Goal: Task Accomplishment & Management: Use online tool/utility

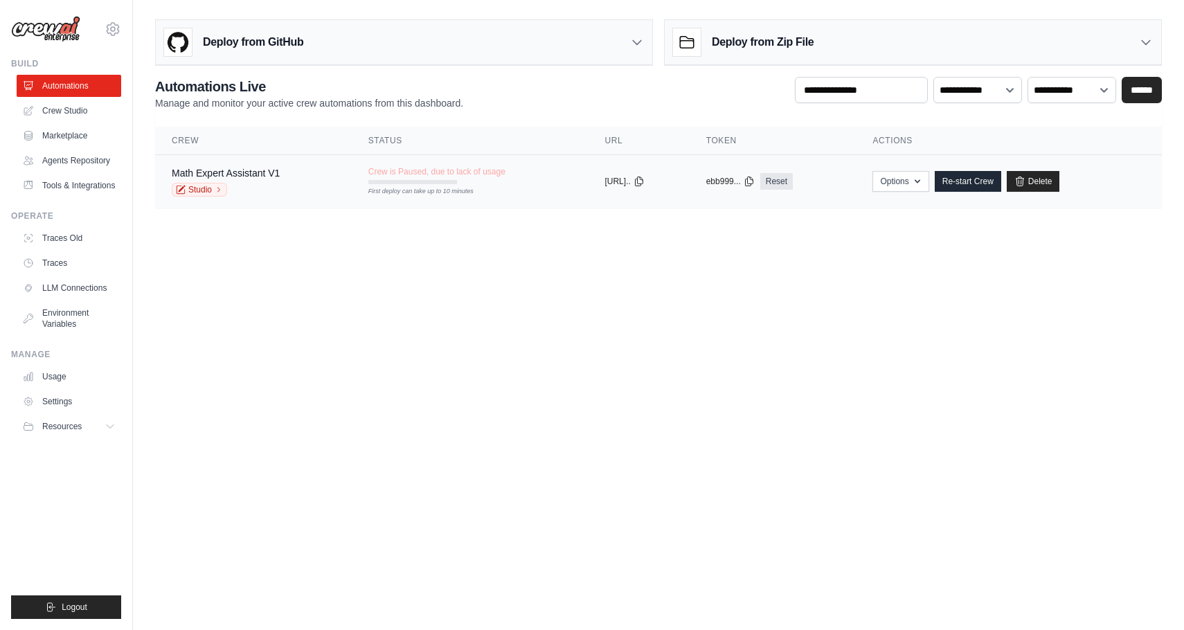
click at [457, 191] on div "First deploy can take up to 10 minutes" at bounding box center [412, 192] width 89 height 10
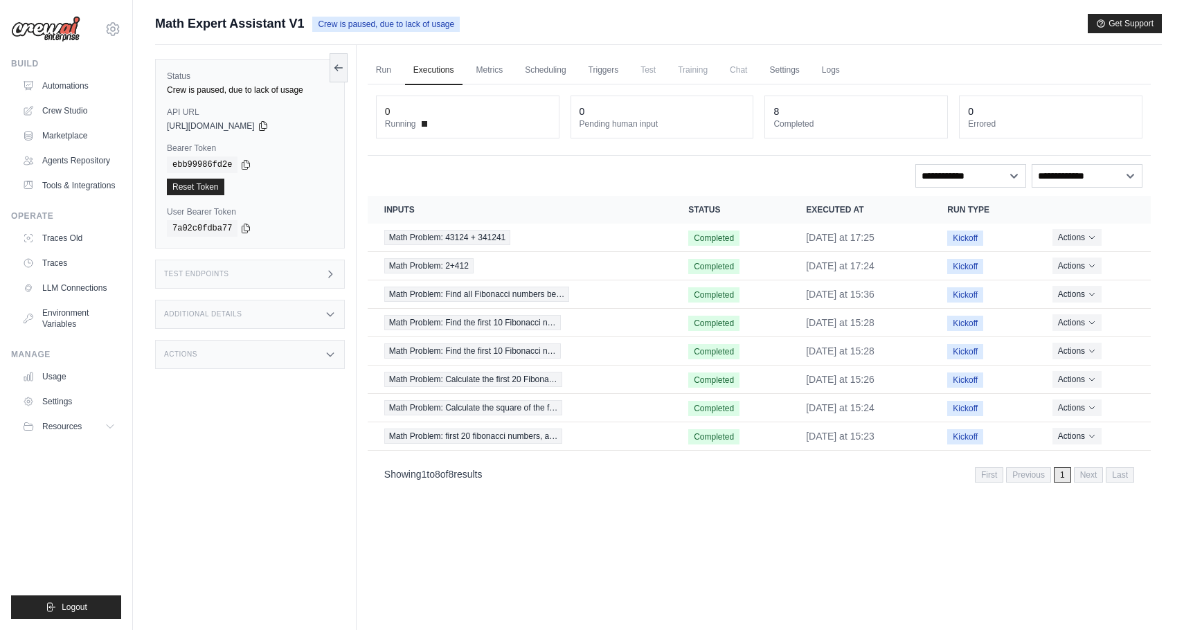
click at [361, 23] on span "Crew is paused, due to lack of usage" at bounding box center [385, 24] width 147 height 15
click at [85, 134] on link "Marketplace" at bounding box center [70, 136] width 105 height 22
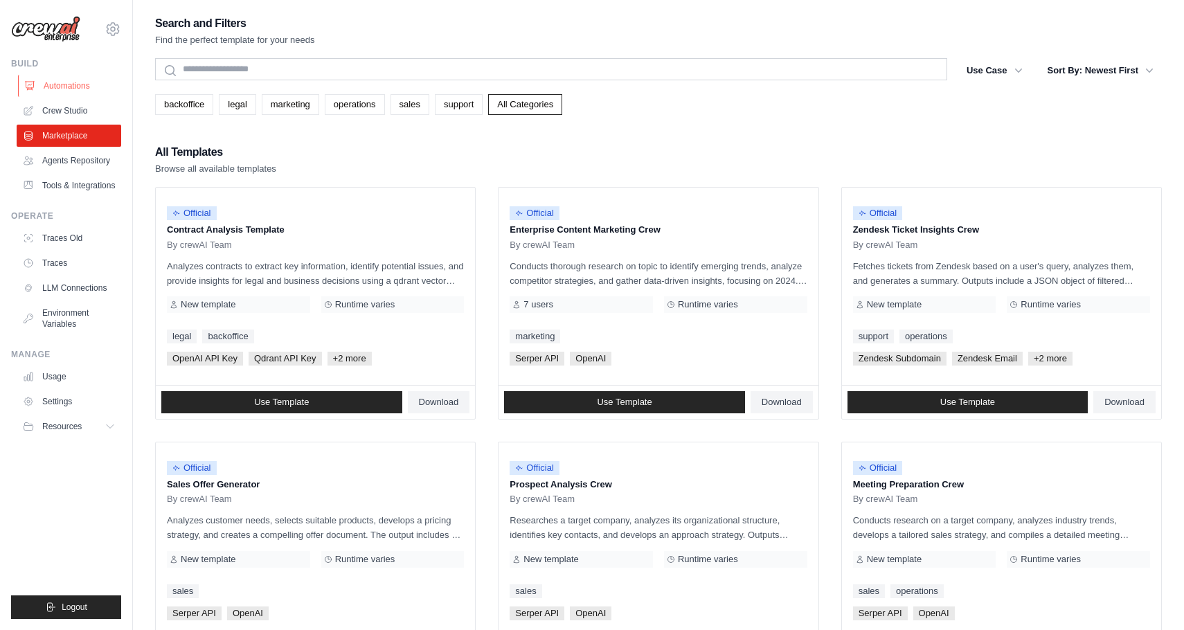
click at [78, 91] on link "Automations" at bounding box center [70, 86] width 105 height 22
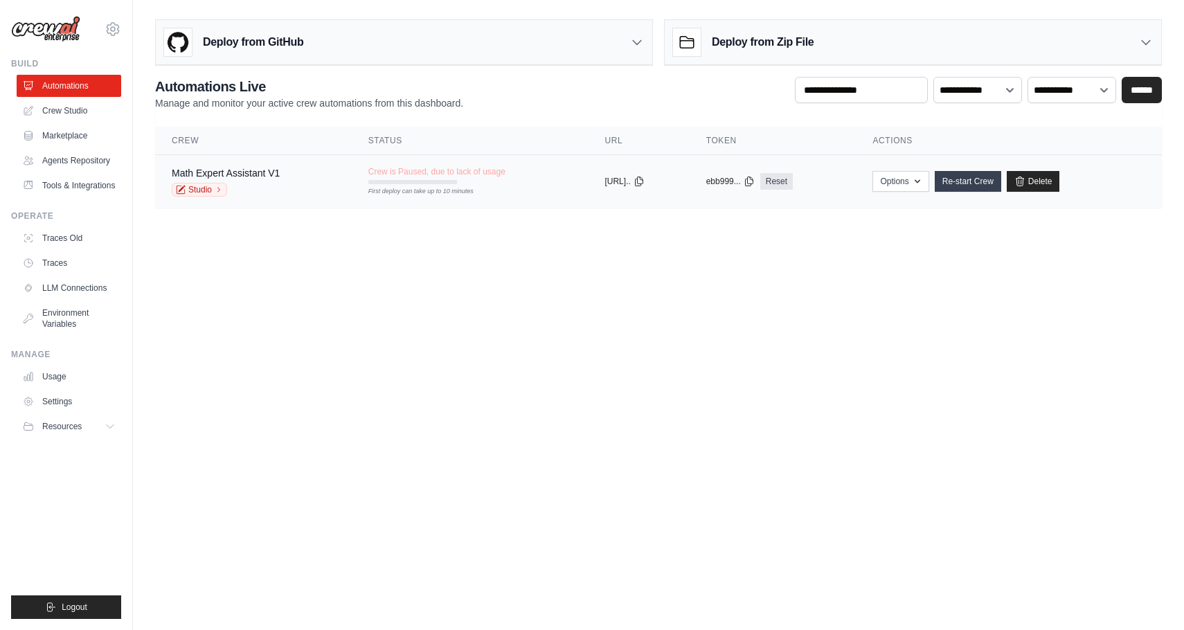
click at [991, 183] on link "Re-start Crew" at bounding box center [967, 181] width 66 height 21
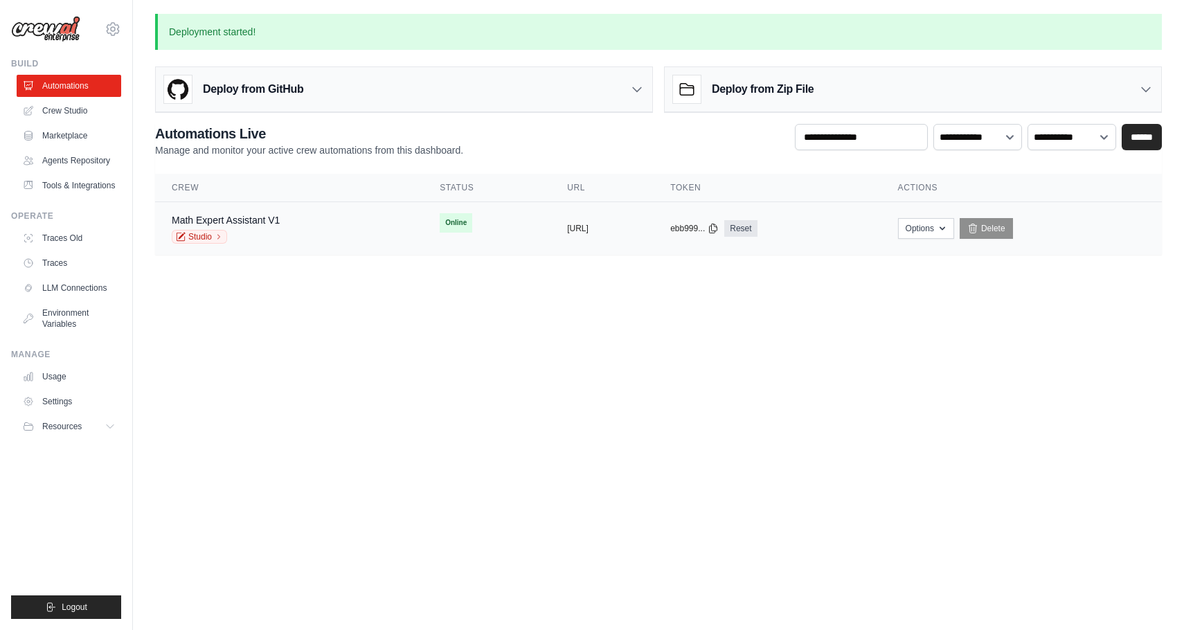
click at [311, 222] on div "Math Expert Assistant V1 Studio" at bounding box center [289, 228] width 235 height 30
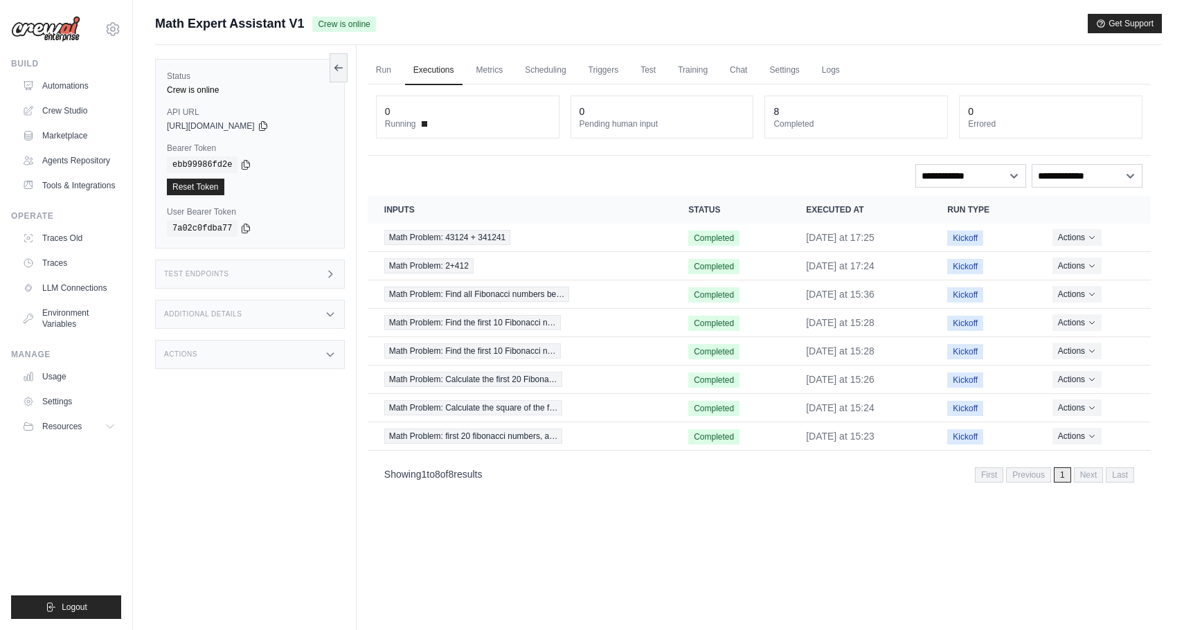
click at [752, 75] on link "Chat" at bounding box center [738, 70] width 34 height 29
click at [748, 74] on link "Chat" at bounding box center [738, 70] width 34 height 29
click at [377, 72] on link "Run" at bounding box center [384, 70] width 32 height 29
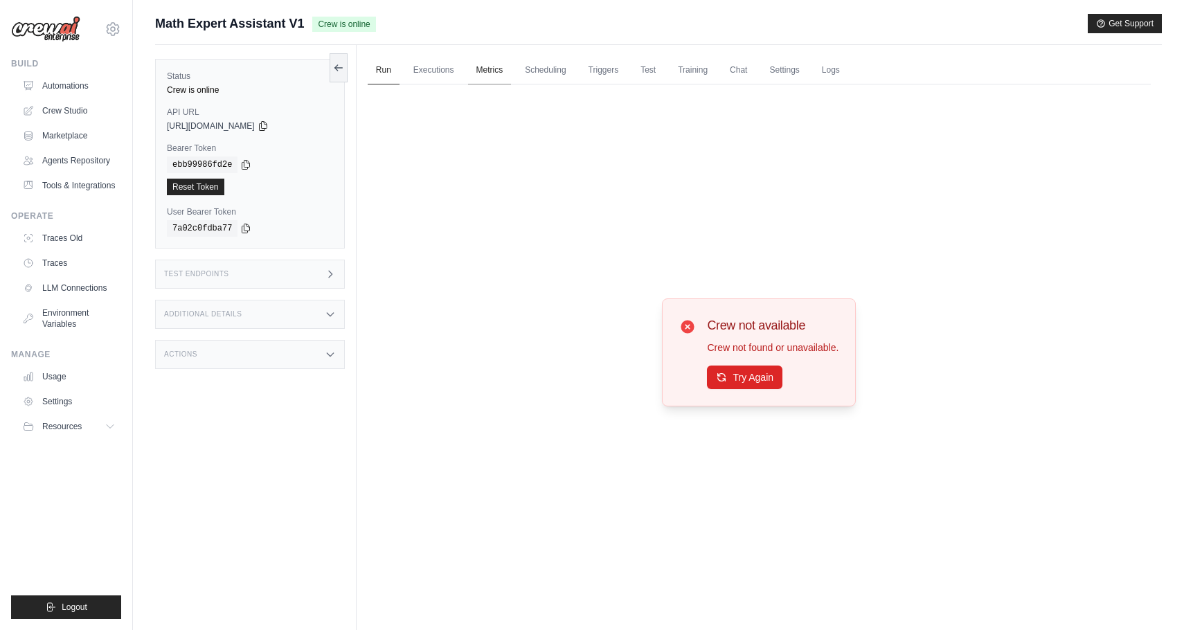
click at [491, 63] on link "Metrics" at bounding box center [490, 70] width 44 height 29
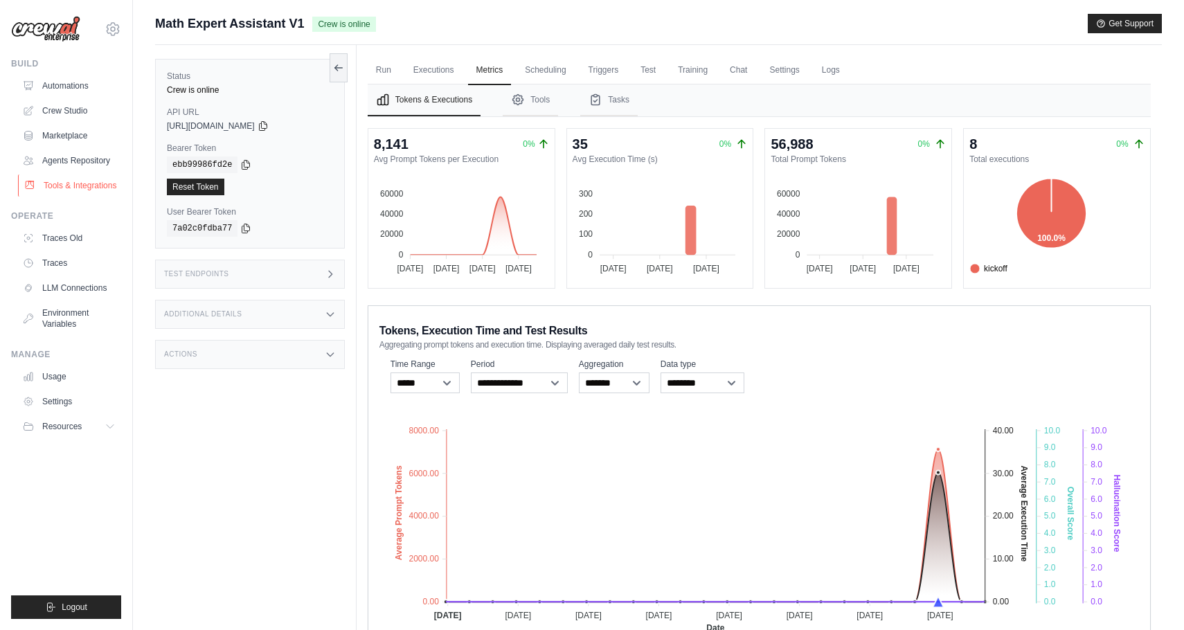
click at [70, 197] on link "Tools & Integrations" at bounding box center [70, 185] width 105 height 22
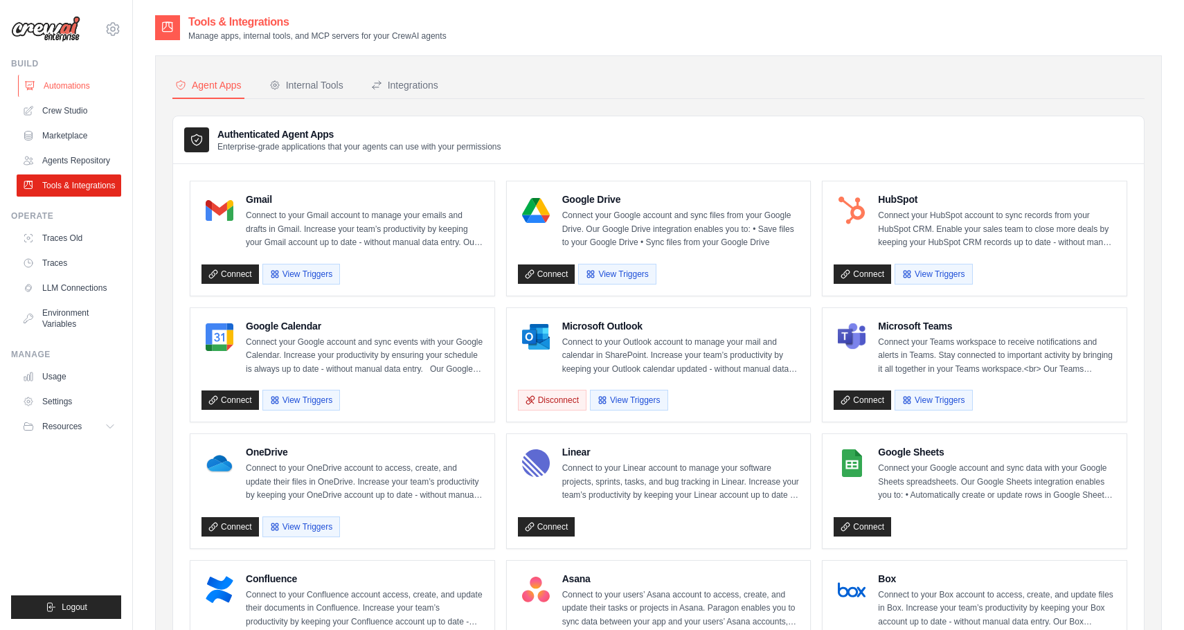
click at [56, 83] on link "Automations" at bounding box center [70, 86] width 105 height 22
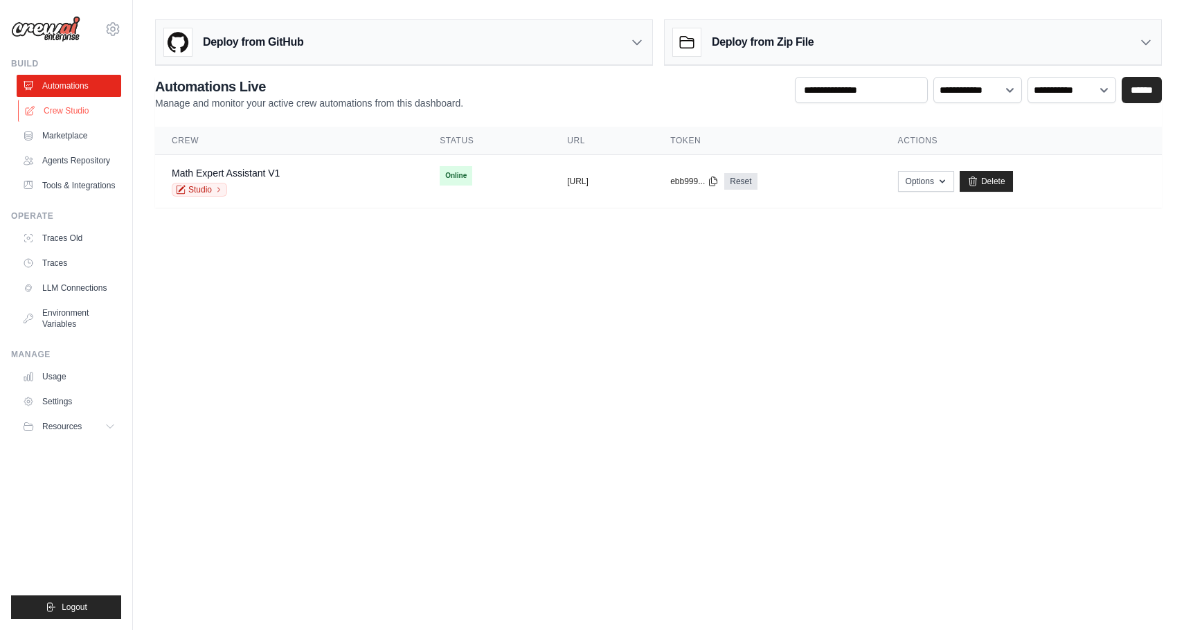
click at [60, 109] on link "Crew Studio" at bounding box center [70, 111] width 105 height 22
click at [278, 176] on link "Math Expert Assistant V1" at bounding box center [226, 173] width 108 height 11
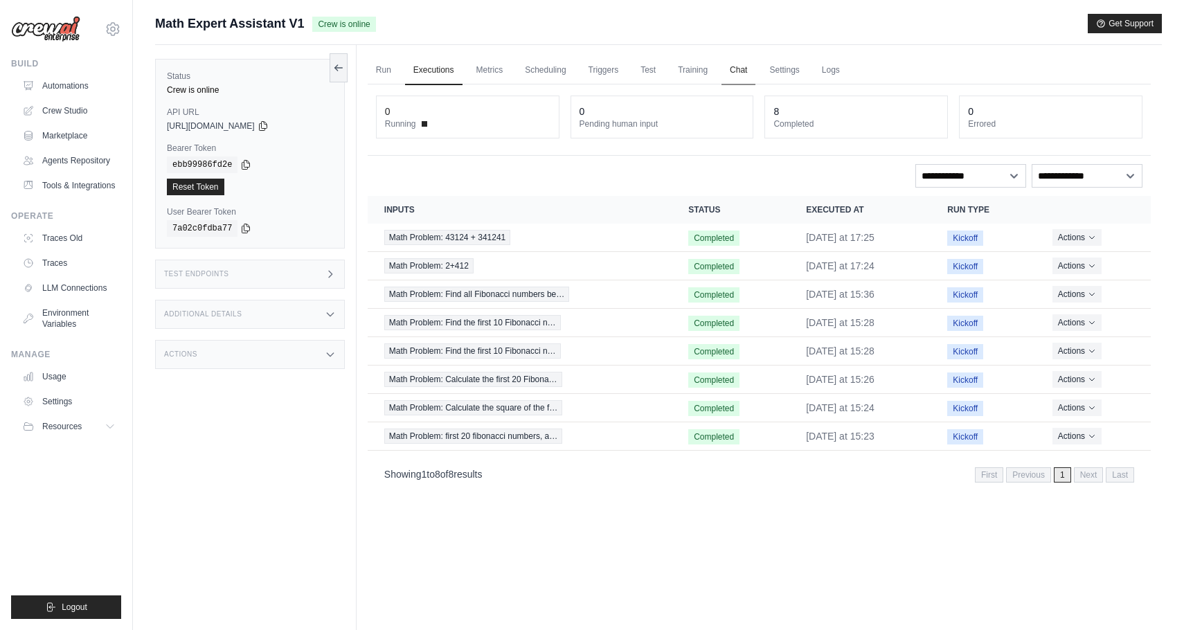
click at [750, 70] on link "Chat" at bounding box center [738, 70] width 34 height 29
click at [656, 78] on link "Test" at bounding box center [648, 70] width 32 height 29
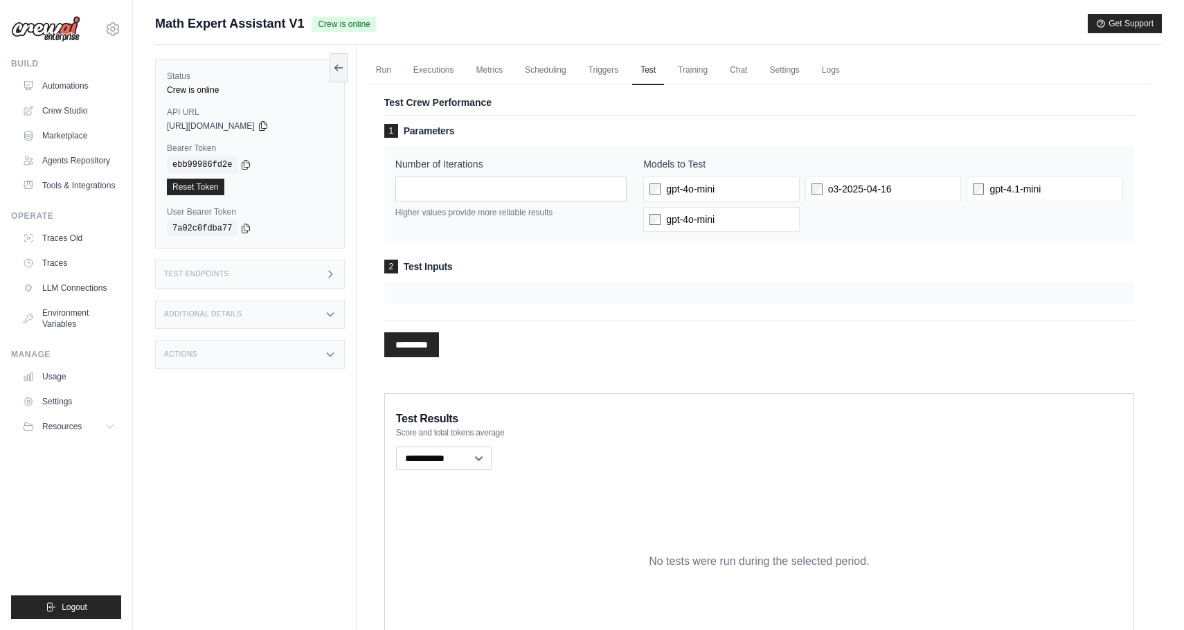
click at [561, 298] on div at bounding box center [759, 293] width 750 height 22
click at [557, 294] on div at bounding box center [759, 293] width 750 height 22
click at [427, 289] on div at bounding box center [759, 293] width 750 height 22
click at [392, 264] on span "2" at bounding box center [391, 267] width 14 height 14
click at [558, 290] on div at bounding box center [759, 293] width 750 height 22
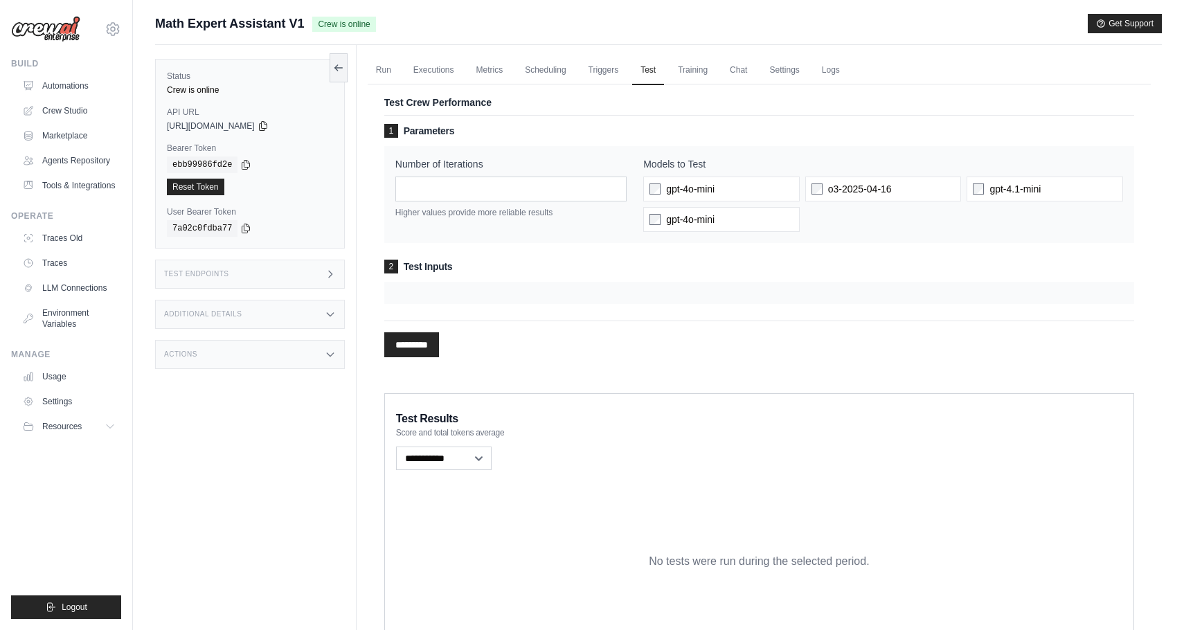
click at [558, 290] on div at bounding box center [759, 293] width 750 height 22
click at [558, 294] on div at bounding box center [759, 293] width 750 height 22
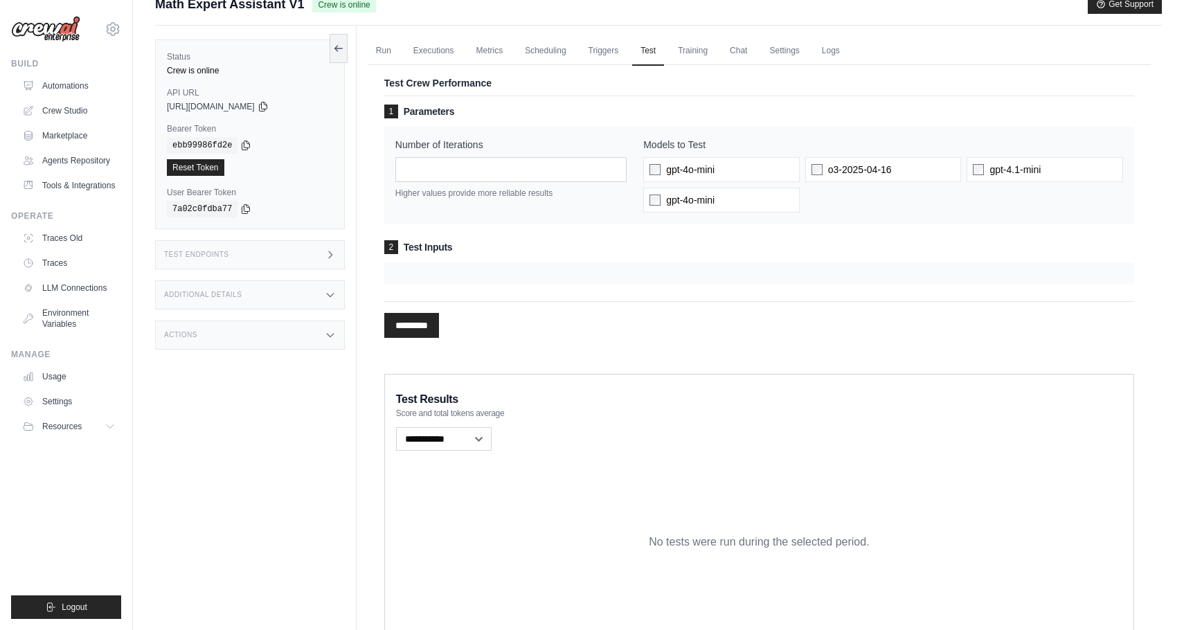
scroll to position [31, 0]
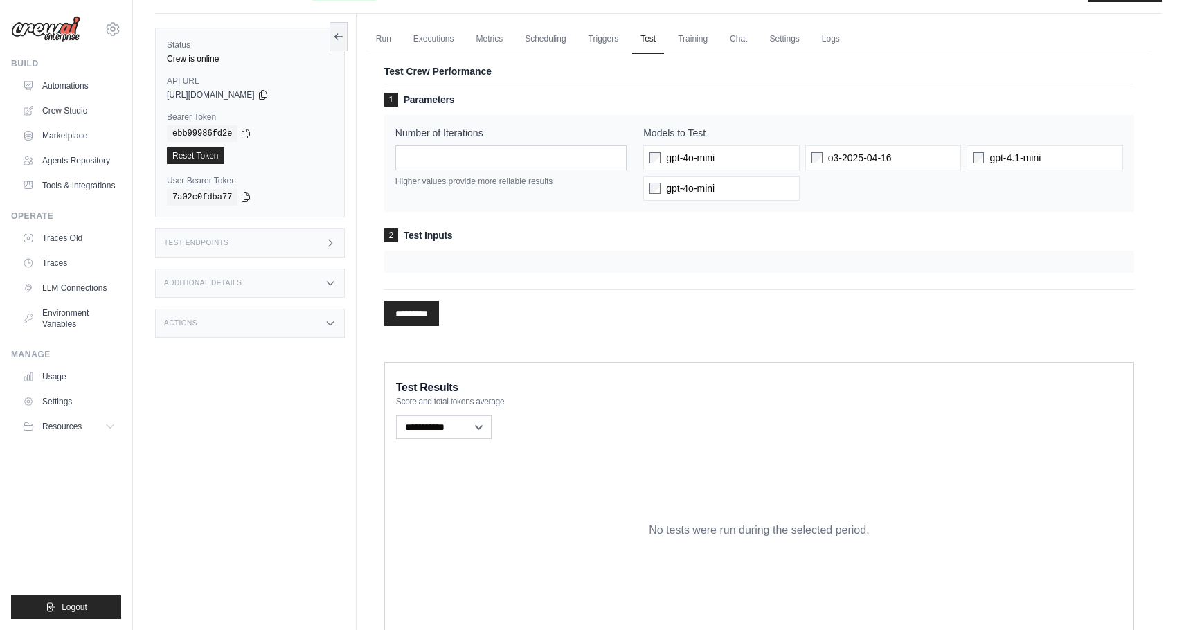
click at [467, 256] on div at bounding box center [759, 262] width 750 height 22
click at [467, 265] on div at bounding box center [759, 262] width 750 height 22
click at [447, 267] on div at bounding box center [759, 262] width 750 height 22
click at [428, 294] on div "********* Processing..." at bounding box center [759, 307] width 750 height 37
click at [428, 314] on input "*********" at bounding box center [411, 313] width 55 height 25
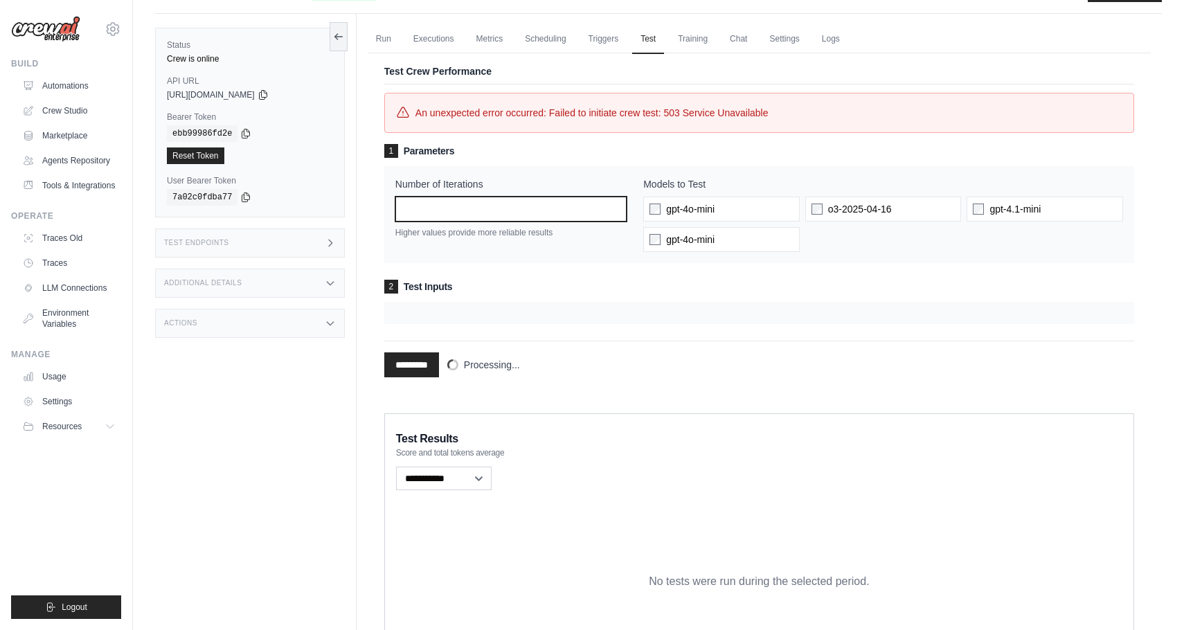
click at [427, 207] on input "*" at bounding box center [510, 209] width 231 height 25
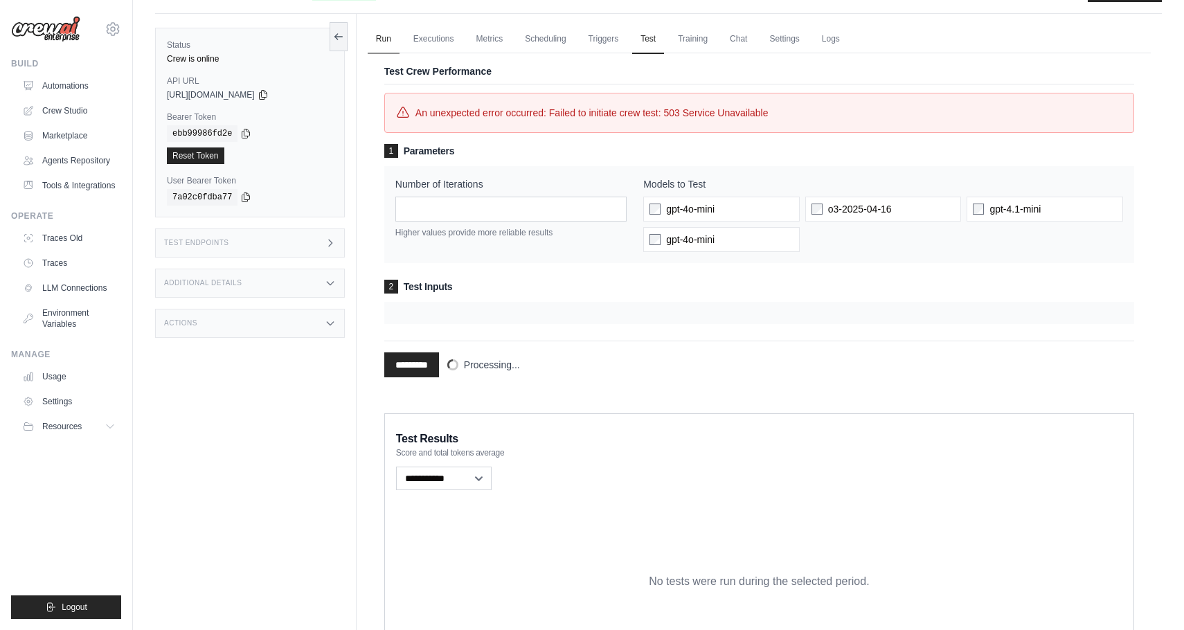
click at [379, 33] on link "Run" at bounding box center [384, 39] width 32 height 29
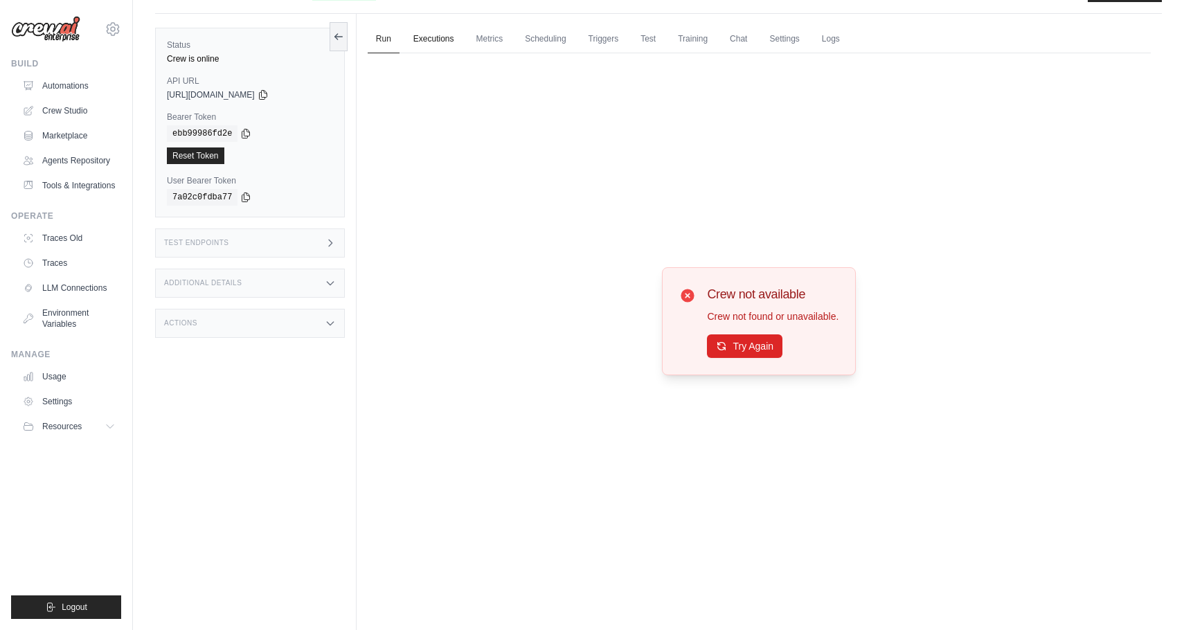
click at [424, 40] on link "Executions" at bounding box center [433, 39] width 57 height 29
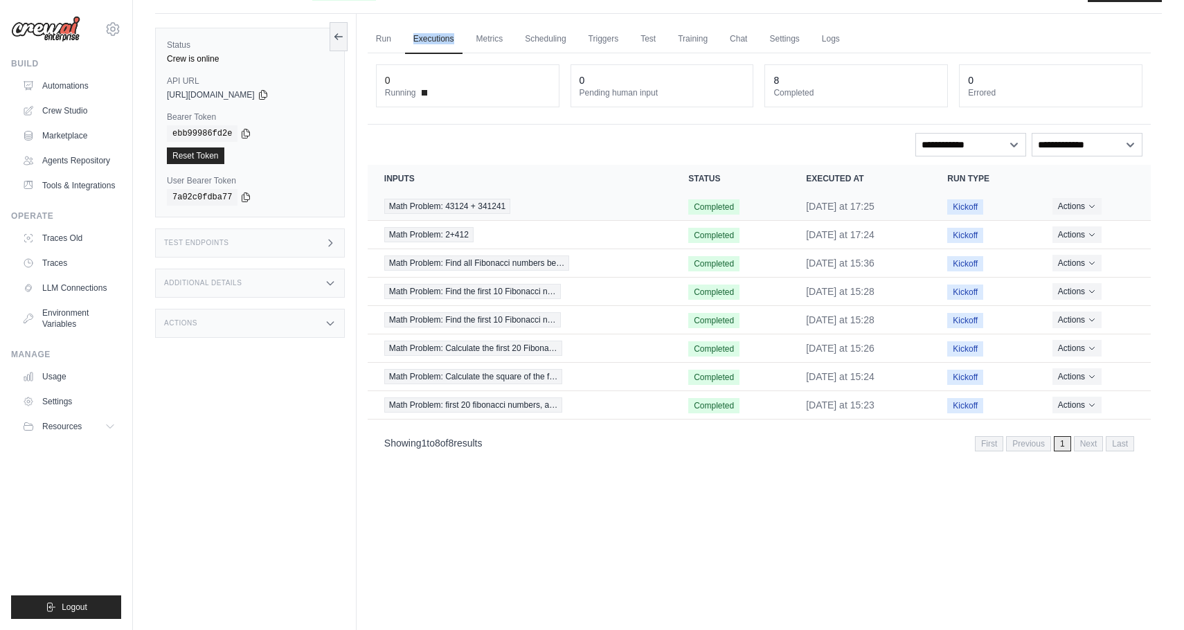
click at [1052, 204] on div "Actions View Details Delete" at bounding box center [1093, 206] width 82 height 17
click at [1060, 211] on button "Actions" at bounding box center [1076, 205] width 49 height 17
click at [1065, 231] on link "View Details" at bounding box center [1089, 231] width 89 height 22
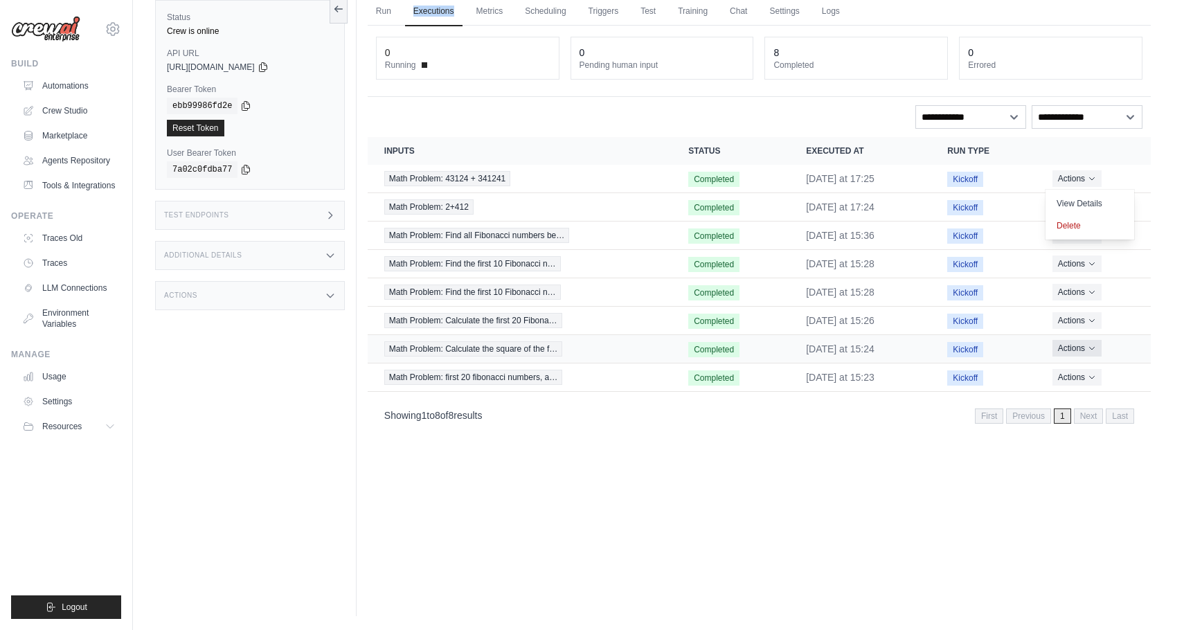
scroll to position [60, 0]
click at [1092, 381] on icon "Actions for execution" at bounding box center [1091, 376] width 8 height 8
click at [1087, 402] on section "Crew executions with inputs, status, execution time, run type, and actions Inpu…" at bounding box center [759, 285] width 783 height 296
click at [1087, 385] on button "Actions" at bounding box center [1076, 376] width 49 height 17
click at [1087, 406] on link "View Details" at bounding box center [1089, 402] width 89 height 22
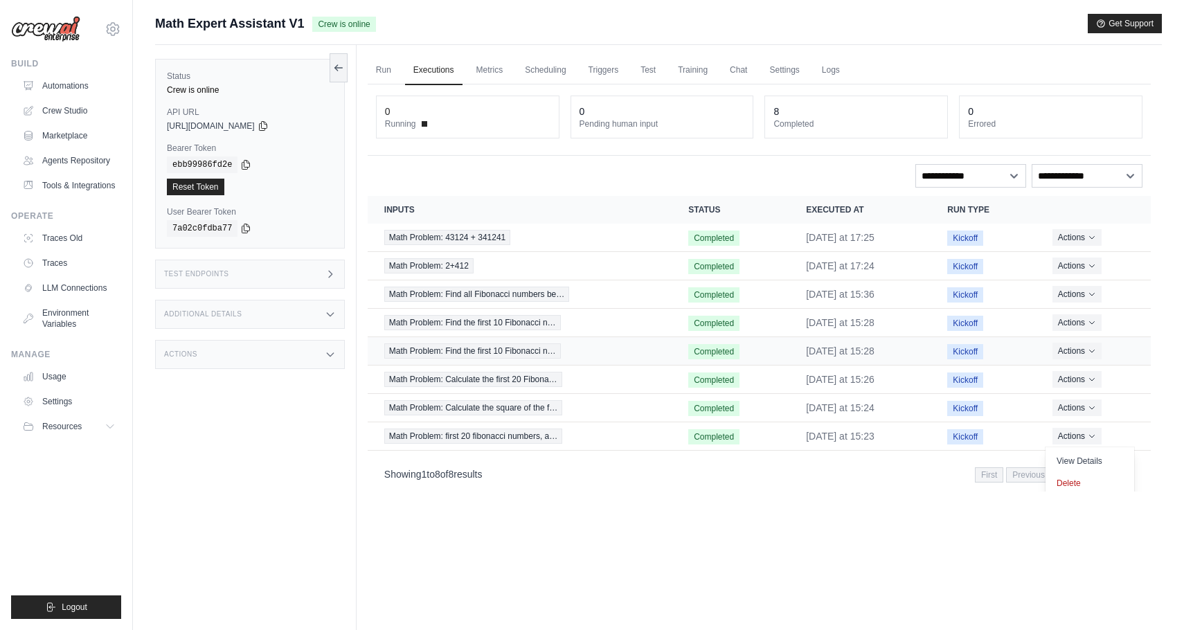
scroll to position [0, 0]
select select "*****"
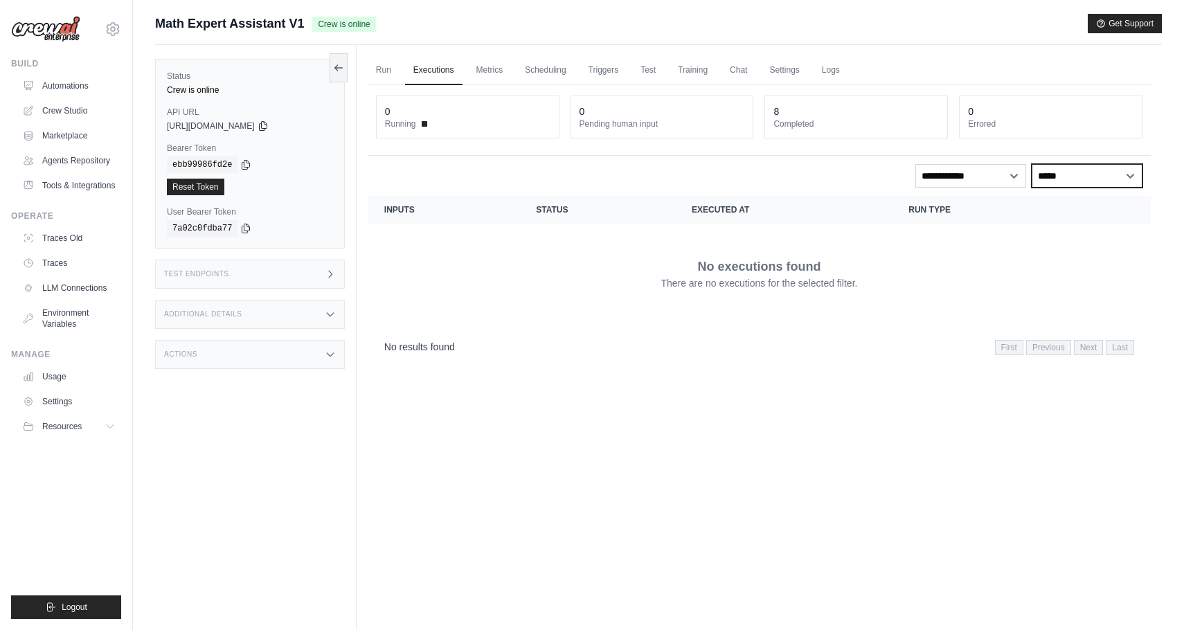
select select
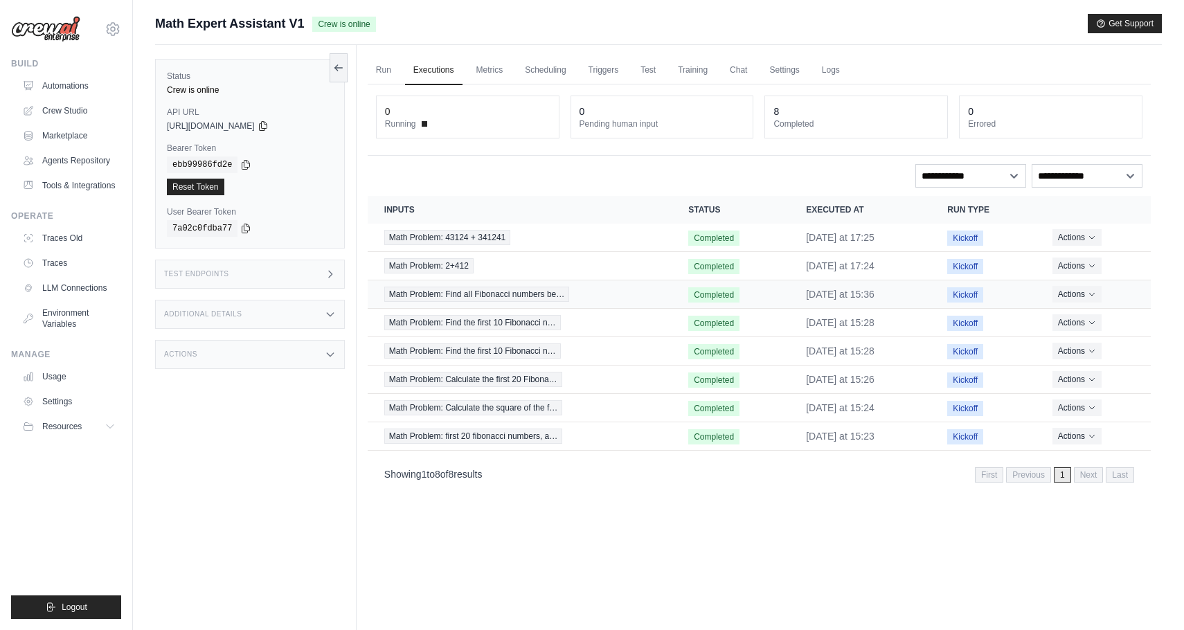
click at [500, 300] on span "Math Problem: Find all Fibonacci numbers be…" at bounding box center [476, 294] width 185 height 15
click at [792, 69] on link "Settings" at bounding box center [784, 70] width 46 height 29
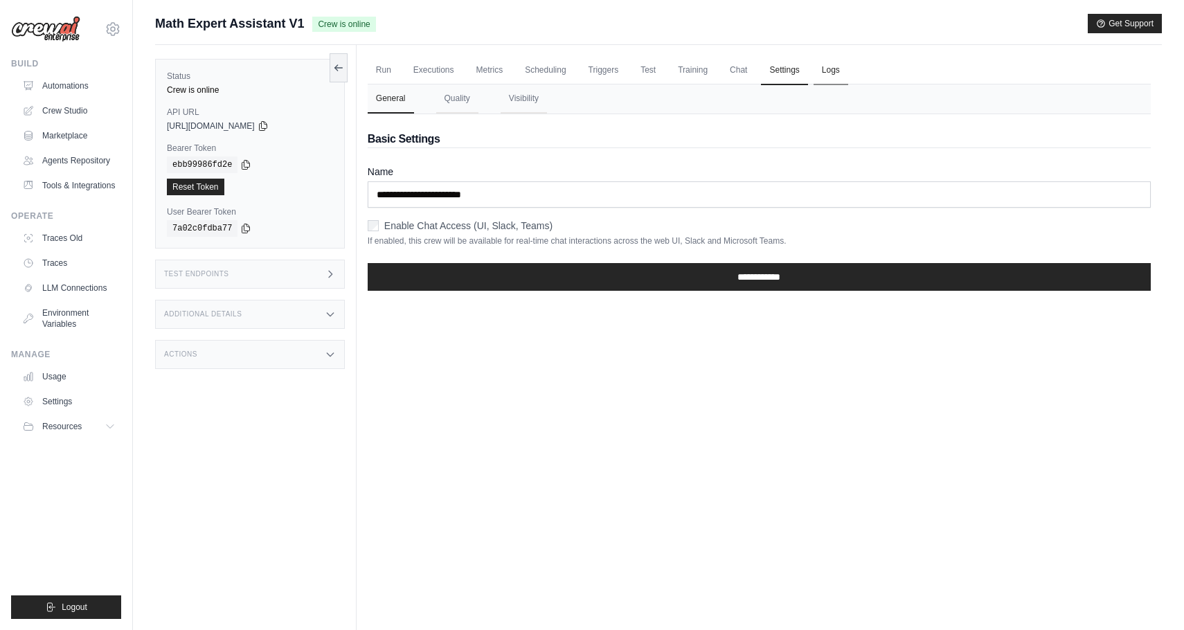
click at [848, 73] on link "Logs" at bounding box center [830, 70] width 35 height 29
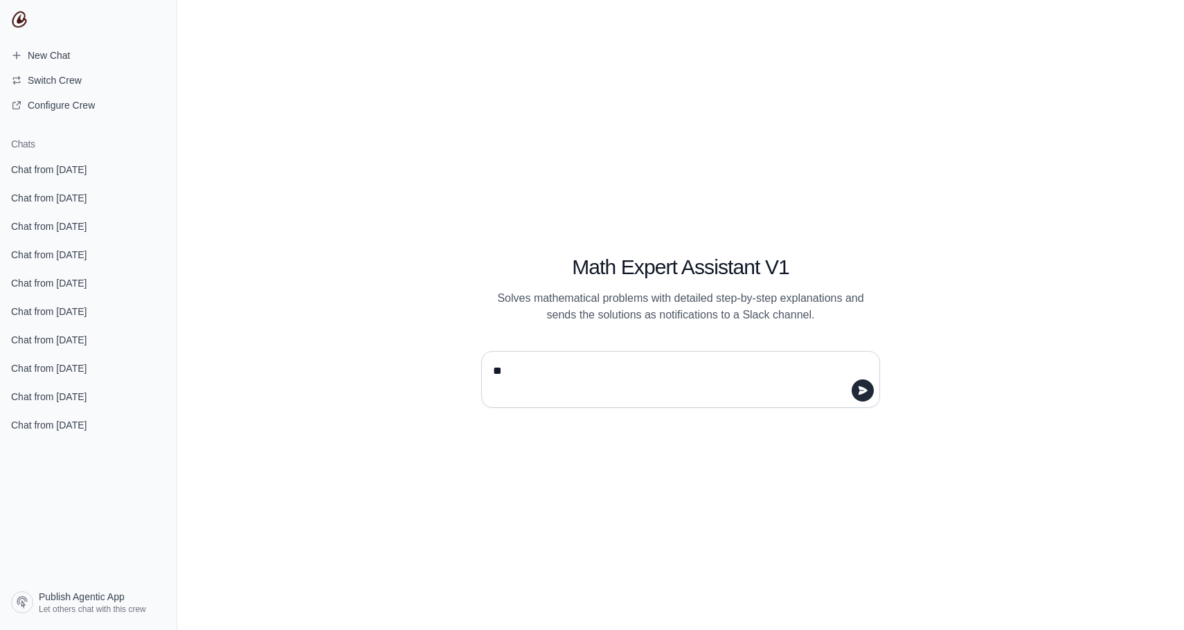
type textarea "***"
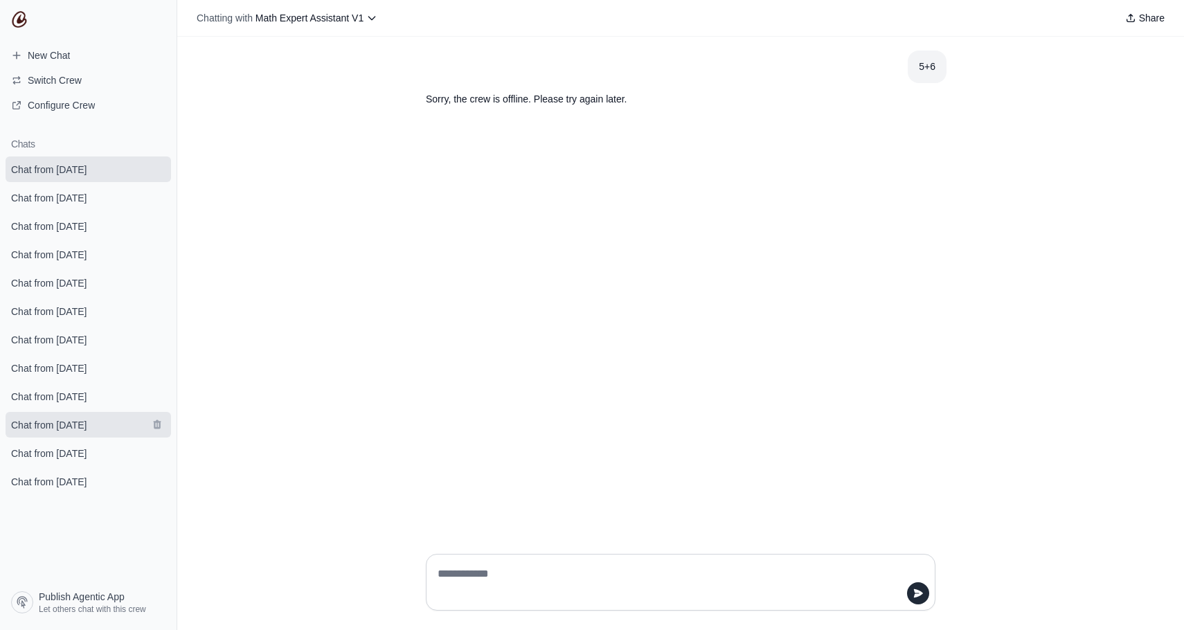
click at [94, 433] on link "Chat from [DATE]" at bounding box center [88, 425] width 165 height 26
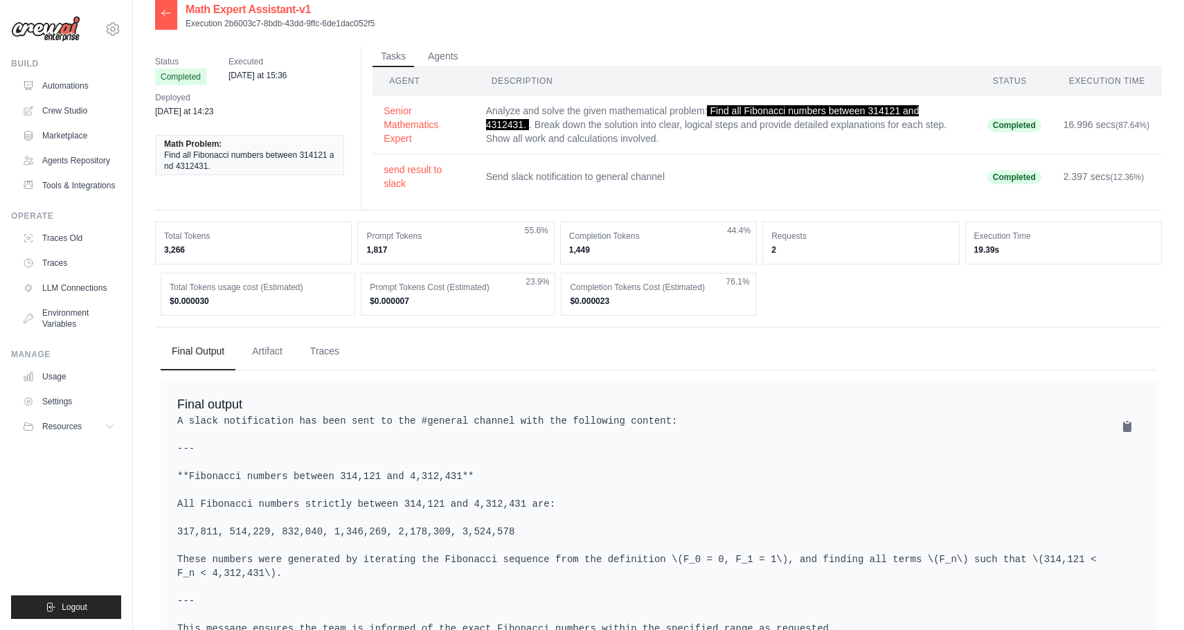
scroll to position [13, 0]
click at [161, 333] on button "Final Output" at bounding box center [198, 351] width 75 height 37
